Goal: Task Accomplishment & Management: Use online tool/utility

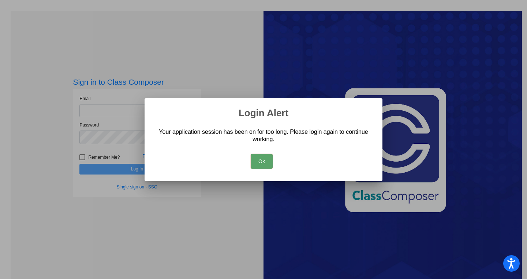
click at [259, 163] on button "Ok" at bounding box center [262, 161] width 22 height 15
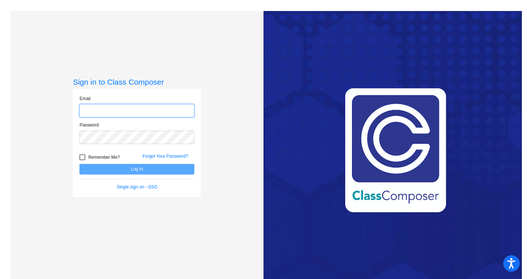
click at [88, 112] on input "email" at bounding box center [136, 111] width 115 height 14
type input "kjones100@cherrycreekschools.org"
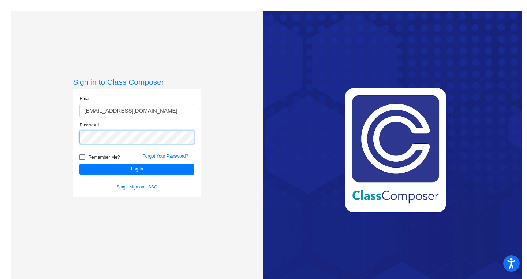
click at [79, 164] on button "Log In" at bounding box center [136, 169] width 115 height 11
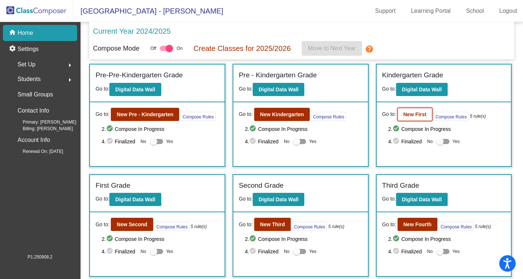
click at [419, 113] on b "New First" at bounding box center [415, 114] width 23 height 6
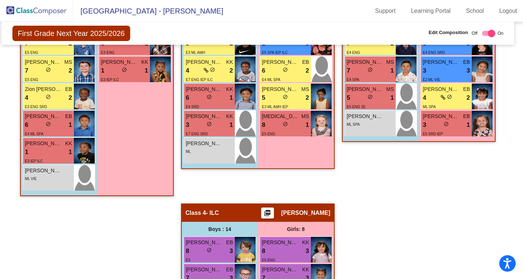
scroll to position [329, 4]
